Goal: Task Accomplishment & Management: Use online tool/utility

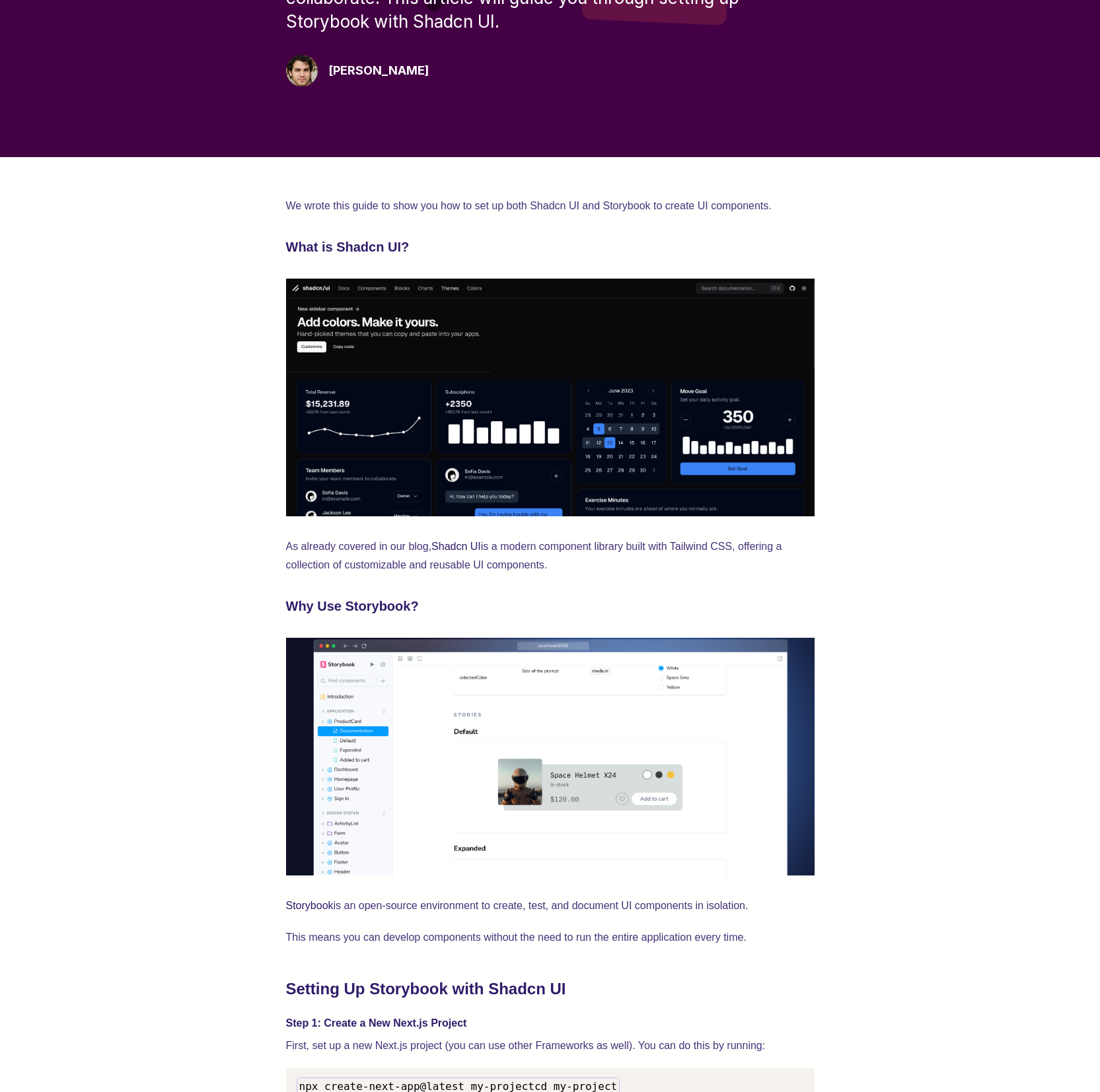
scroll to position [1197, 0]
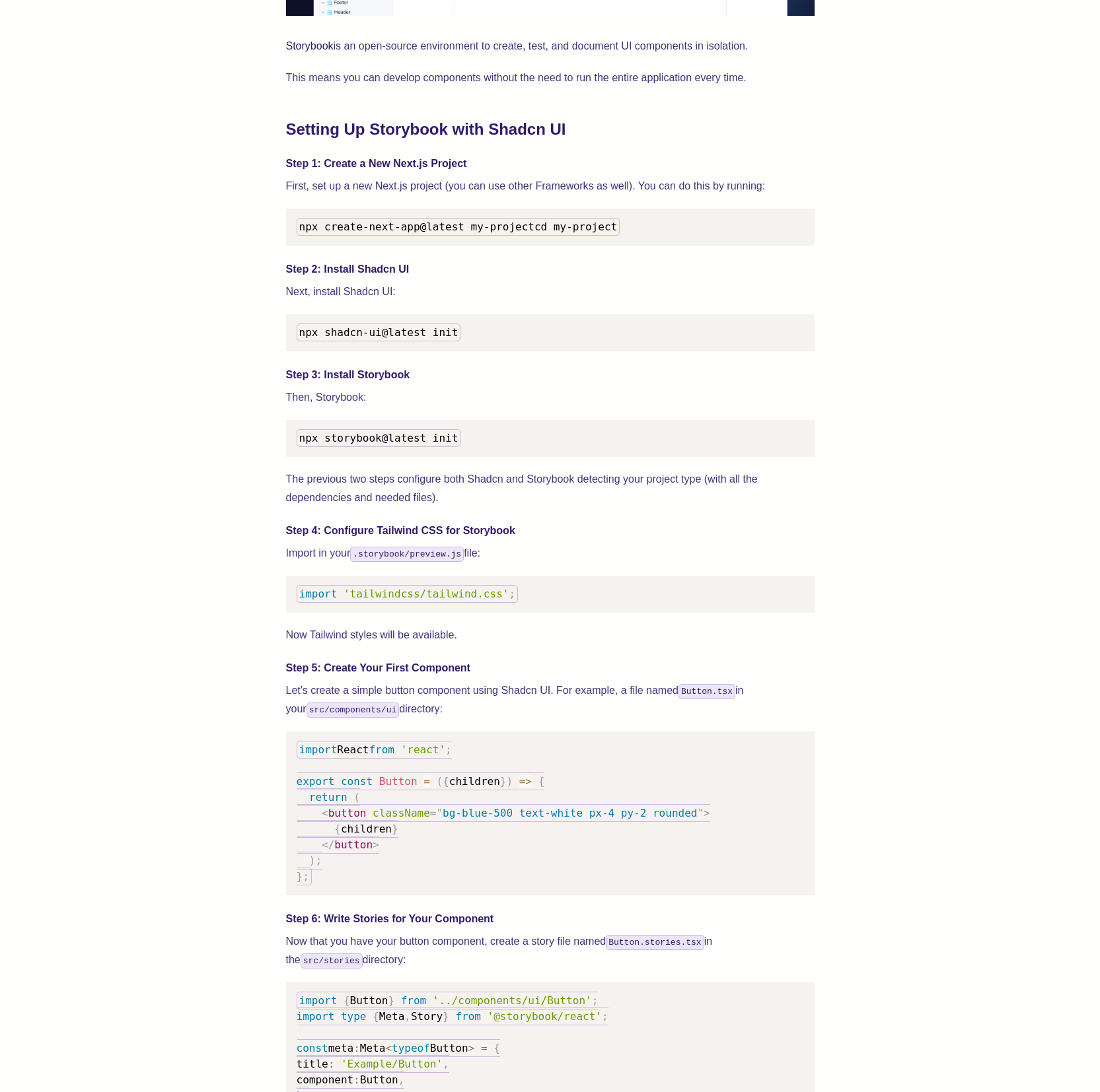
click at [328, 600] on span "import" at bounding box center [319, 594] width 39 height 12
click at [327, 600] on span "import" at bounding box center [319, 594] width 39 height 12
click at [333, 603] on code "import 'tailwindcss/tailwind.css' ;" at bounding box center [408, 594] width 222 height 18
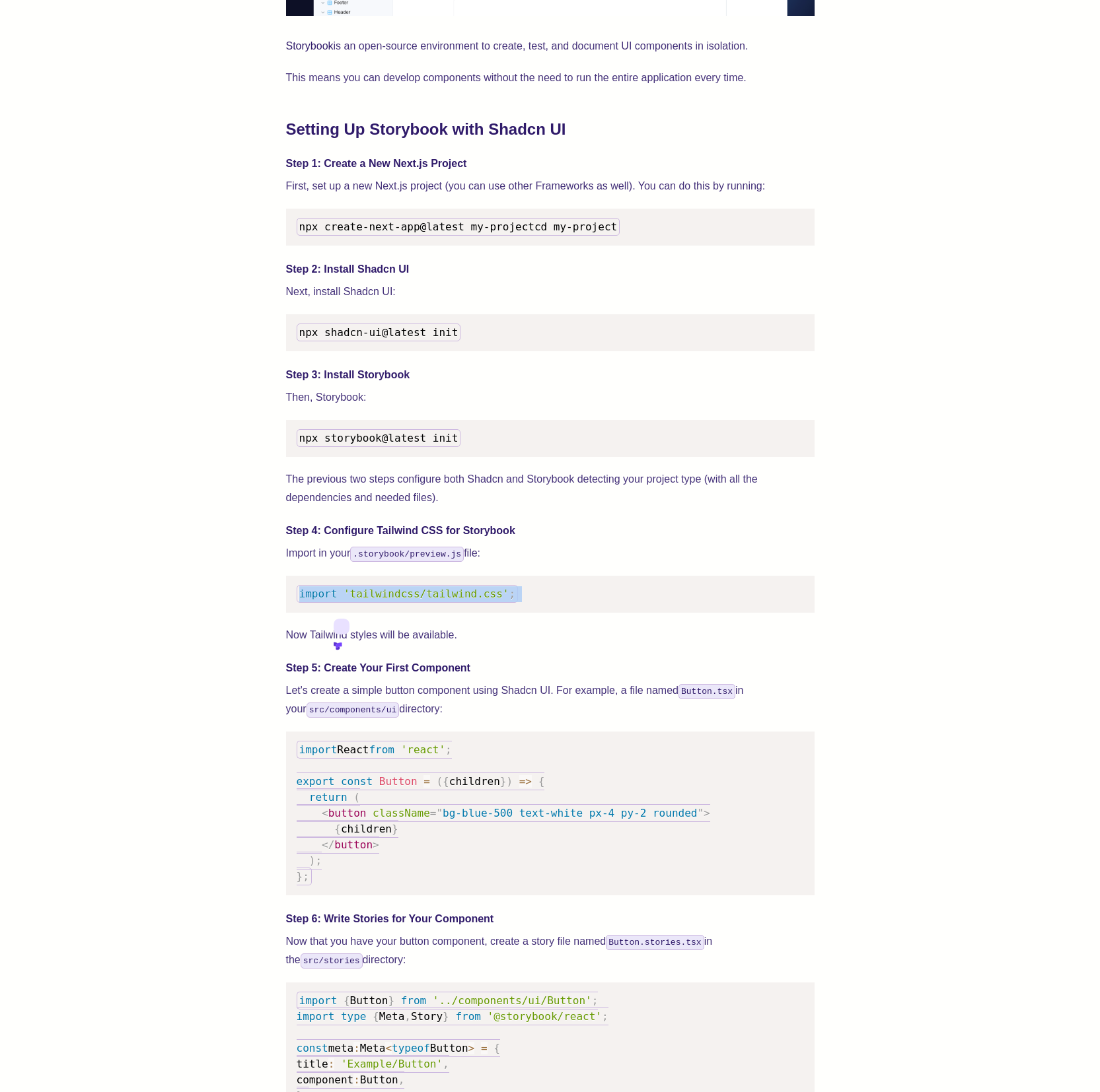
click at [333, 603] on code "import 'tailwindcss/tailwind.css' ;" at bounding box center [408, 594] width 222 height 18
copy code "import 'tailwindcss/tailwind.css' ;"
click at [607, 645] on p "Now Tailwind styles will be available." at bounding box center [550, 635] width 529 height 18
